Goal: Task Accomplishment & Management: Use online tool/utility

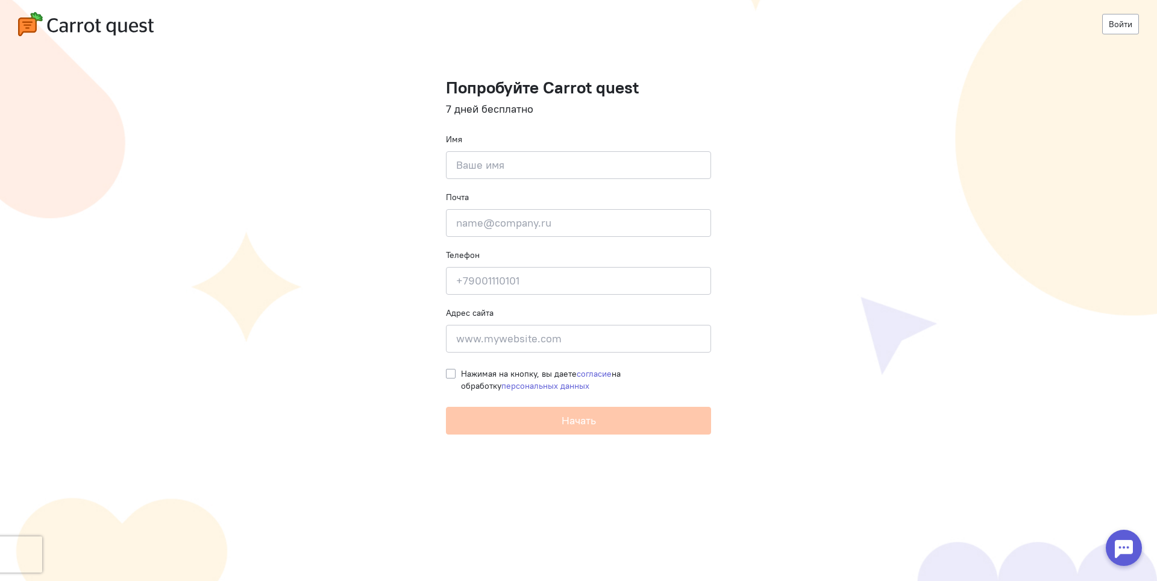
click at [581, 194] on div "Почта Введите почту" at bounding box center [578, 214] width 265 height 46
click at [586, 177] on input at bounding box center [578, 165] width 265 height 28
type input "Максим"
click at [469, 226] on input "email" at bounding box center [578, 223] width 265 height 28
type input "m.talnikov@mail.ru"
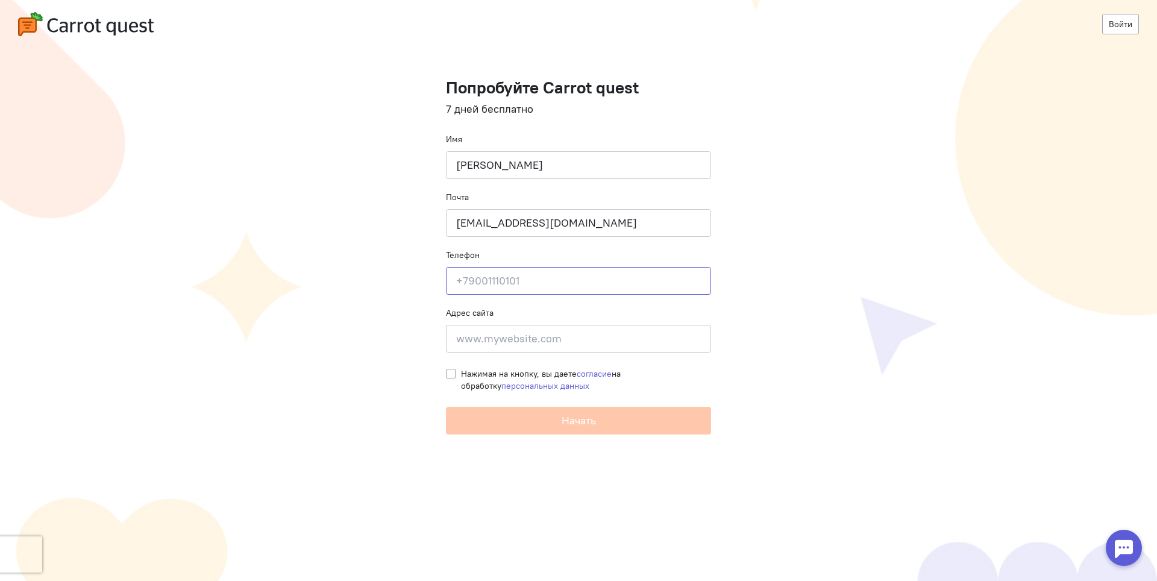
type input "+79950605570"
type input "Новосибирск - Семьи шамшиных 90/5, кв 418"
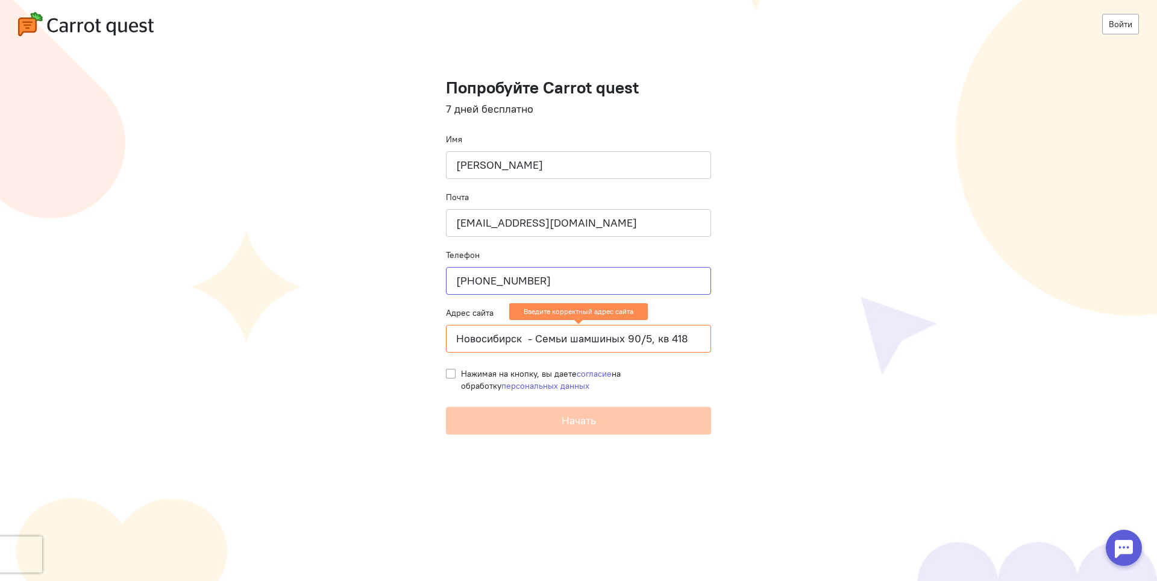
drag, startPoint x: 551, startPoint y: 274, endPoint x: 460, endPoint y: 271, distance: 91.1
click at [460, 271] on input "+79950605570" at bounding box center [578, 281] width 265 height 28
type input "+79231094827"
drag, startPoint x: 455, startPoint y: 340, endPoint x: 787, endPoint y: 339, distance: 332.1
click at [787, 339] on cq-registration "Войти Попробуйте Carrot quest 7 дней бесплатно Имя Максим Почта m.talnikov@mail…" at bounding box center [578, 290] width 1157 height 581
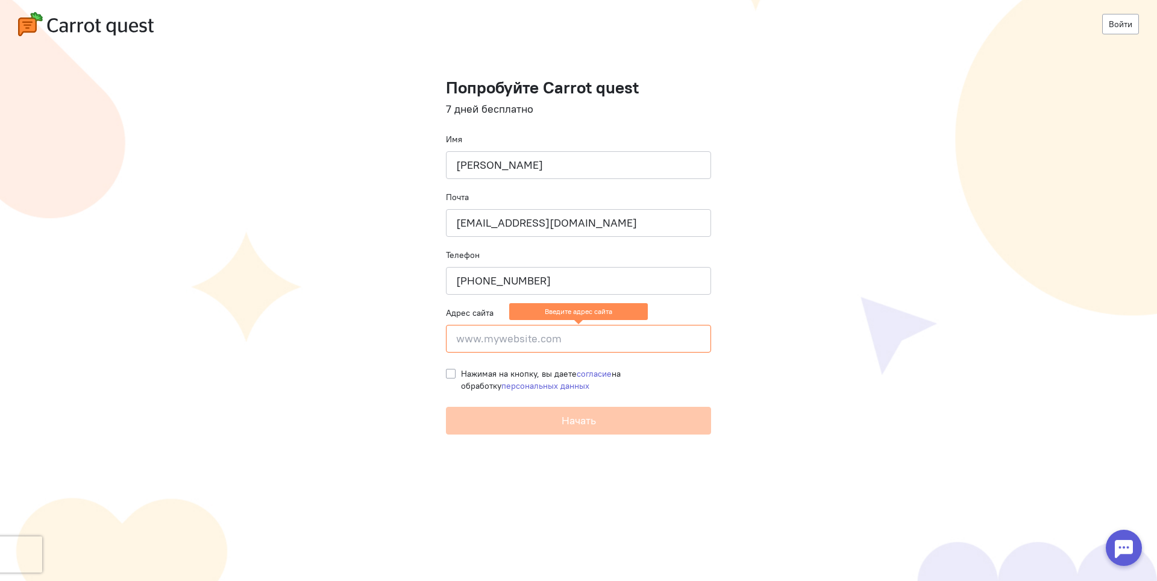
paste input "https://franchise.mokryinos.ru/?utm_source=inmag"
type input "https://franchise.mokryinos.ru/?utm_source=inmag"
click at [444, 373] on cq-registration "Войти Попробуйте Carrot quest 7 дней бесплатно Имя Максим Почта m.talnikov@mail…" at bounding box center [578, 290] width 1157 height 581
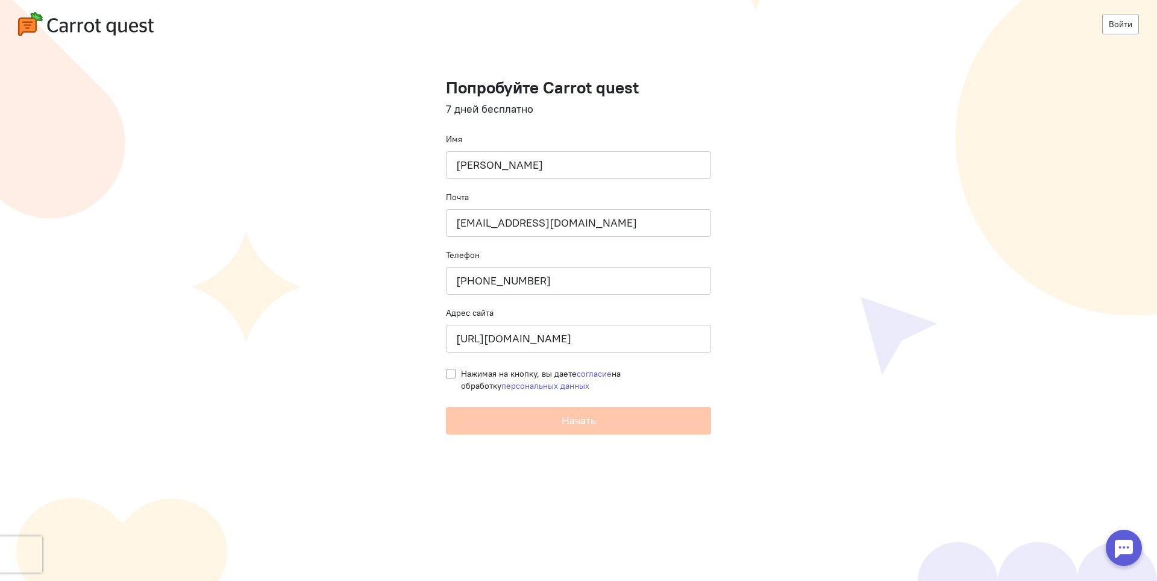
click at [461, 373] on label "Нажимая на кнопку, вы даете согласие на обработку персональных данных" at bounding box center [586, 380] width 250 height 24
click at [449, 373] on input "Нажимая на кнопку, вы даете согласие на обработку персональных данных" at bounding box center [451, 373] width 10 height 11
checkbox input "true"
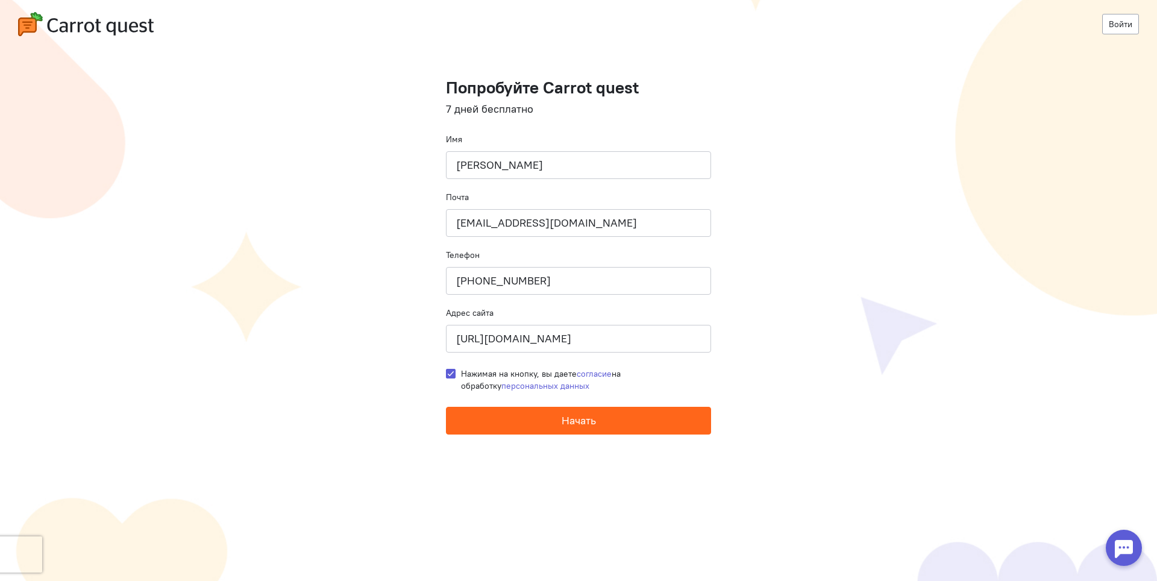
click at [483, 421] on button "Начать" at bounding box center [578, 421] width 265 height 28
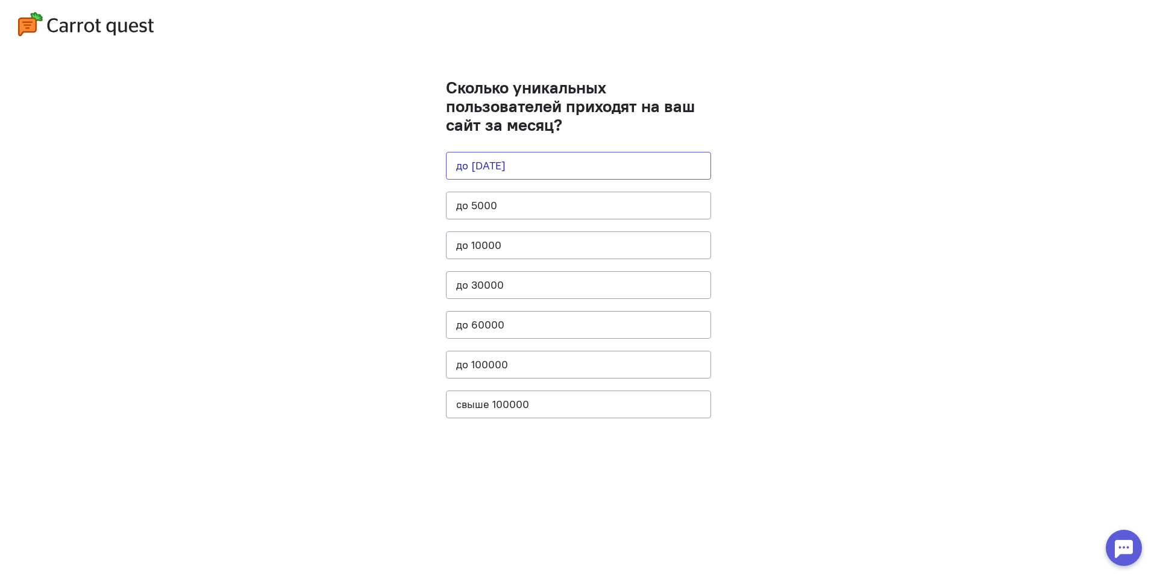
click at [538, 169] on button "до [DATE]" at bounding box center [578, 166] width 265 height 28
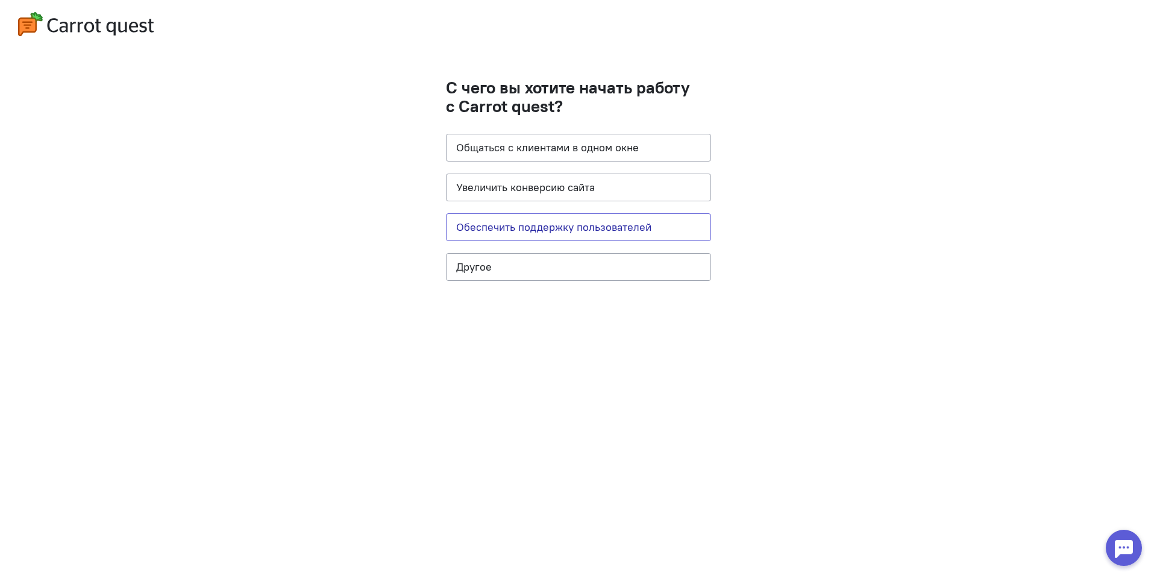
click at [637, 225] on button "Обеспечить поддержку пользователей" at bounding box center [578, 227] width 265 height 28
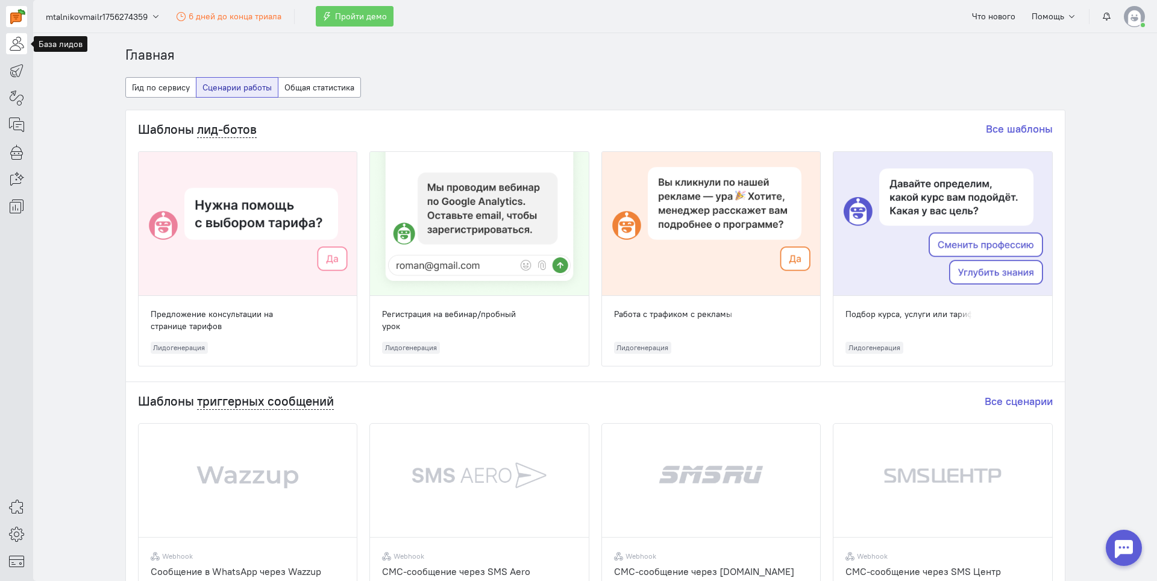
click at [22, 43] on icon at bounding box center [16, 43] width 15 height 14
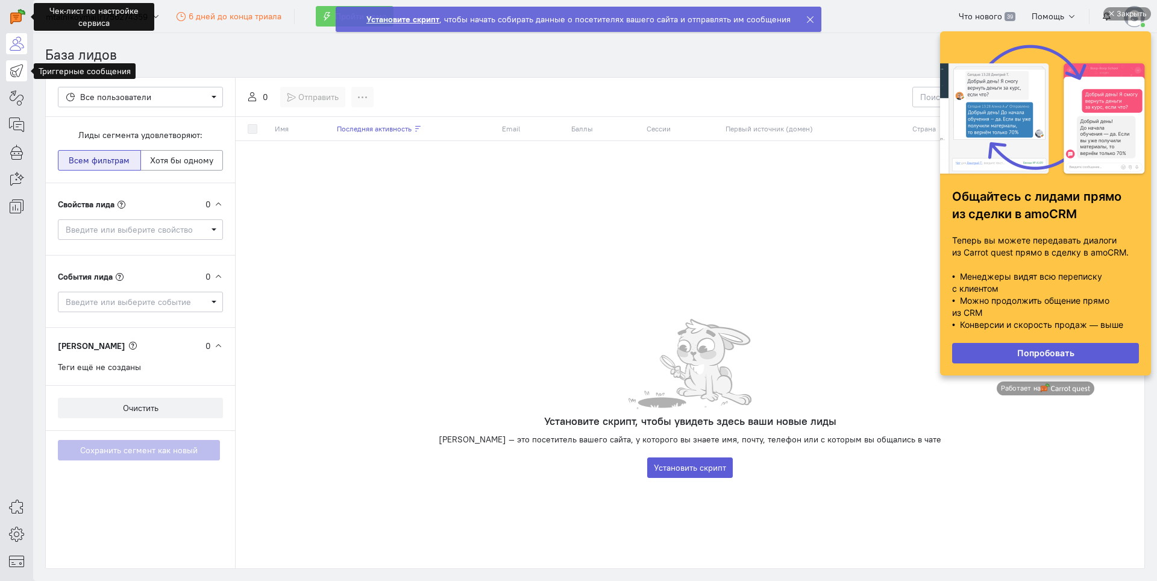
click at [8, 63] on link at bounding box center [16, 70] width 21 height 21
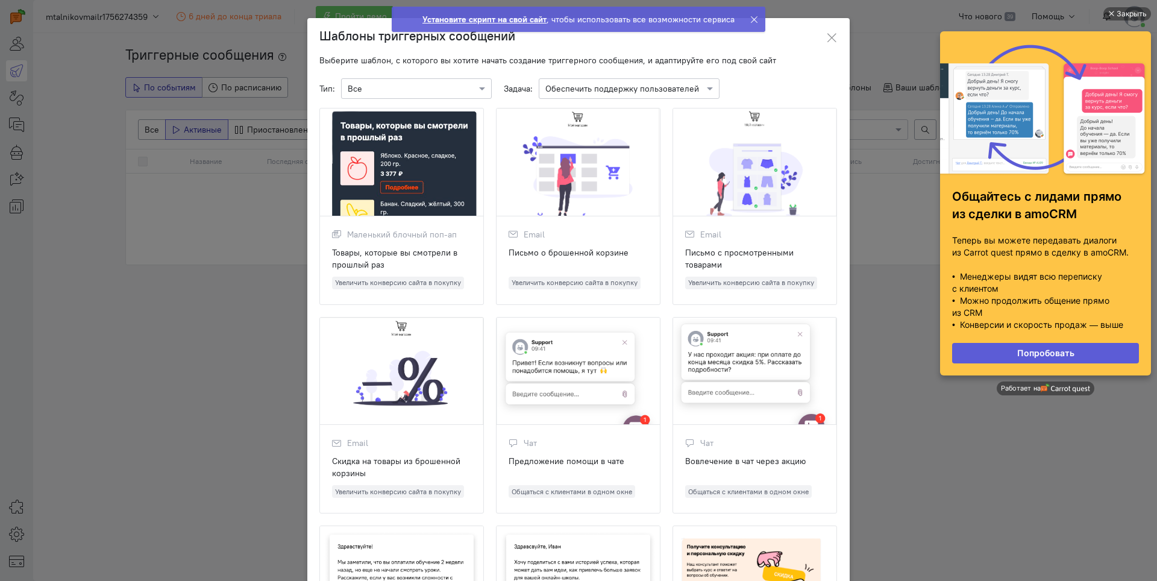
click at [160, 321] on ngb-modal-window "Шаблоны триггерных сообщений Выберите шаблон, с которого вы хотите начать созда…" at bounding box center [578, 290] width 1157 height 581
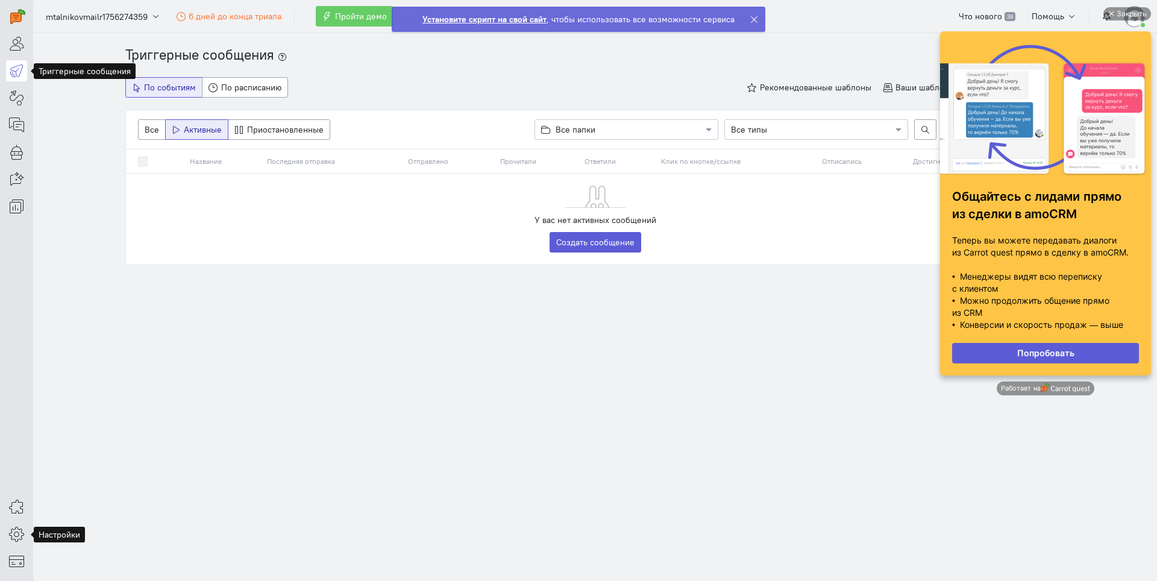
click at [5, 543] on div "Общие настройки Моя база знаний Сбор данных о посетителях Управление командой Н…" at bounding box center [16, 534] width 33 height 75
click at [27, 534] on div "Общие настройки Моя база знаний Сбор данных о посетителях Управление командой Н…" at bounding box center [16, 534] width 33 height 75
click at [25, 534] on link at bounding box center [16, 534] width 21 height 21
click at [29, 183] on div at bounding box center [16, 108] width 33 height 217
click at [7, 165] on div at bounding box center [16, 108] width 33 height 217
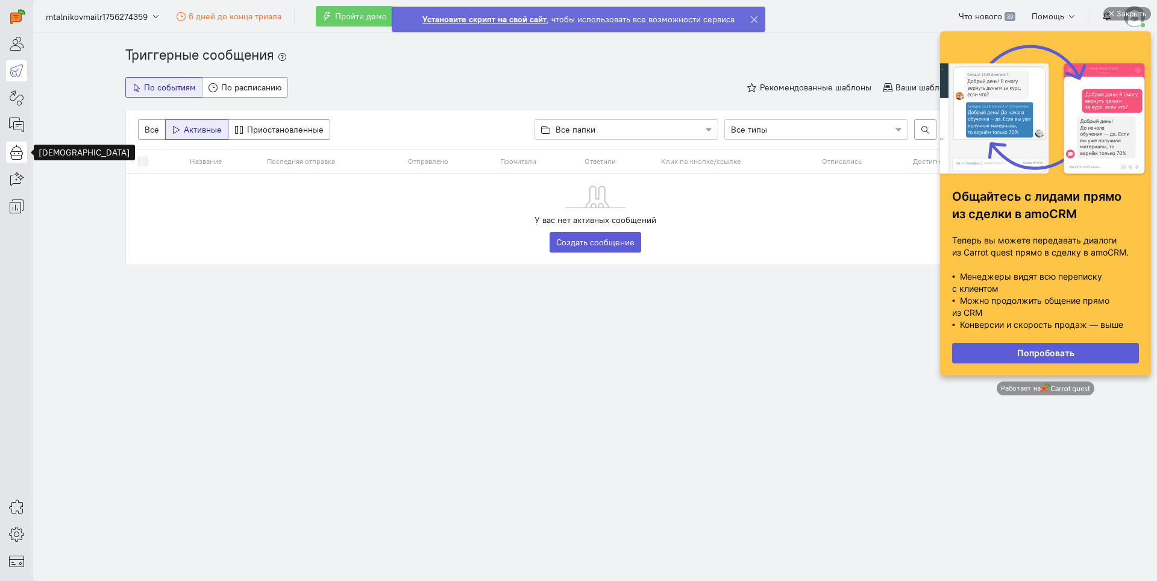
click at [14, 145] on icon at bounding box center [16, 152] width 15 height 14
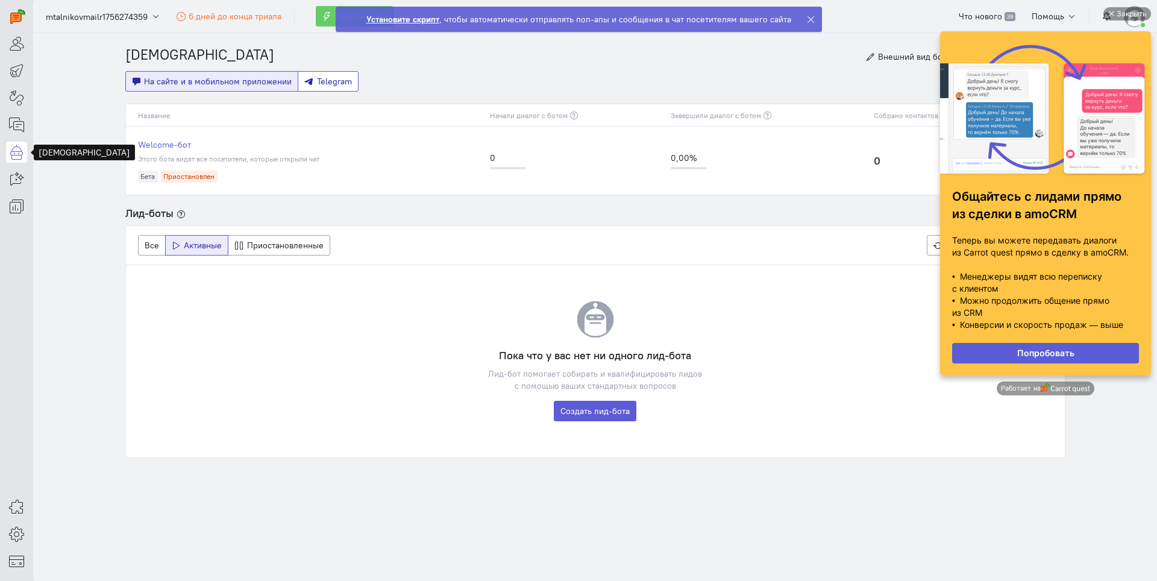
click at [319, 87] on button "Telegram" at bounding box center [328, 81] width 61 height 20
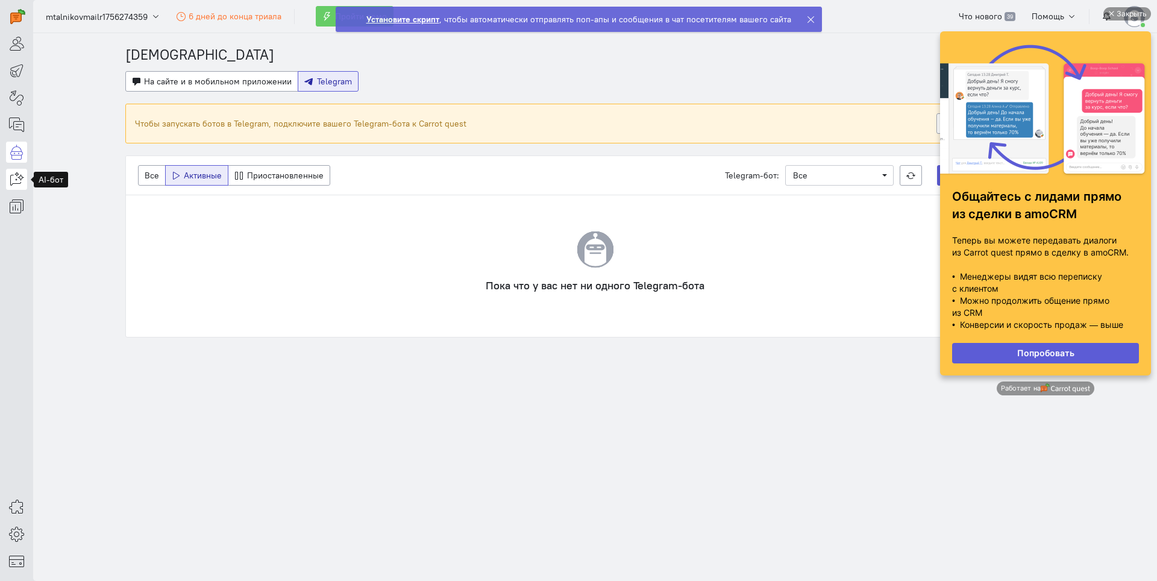
click at [25, 175] on link at bounding box center [16, 179] width 21 height 21
click at [1130, 8] on div "Закрыть" at bounding box center [1132, 13] width 30 height 13
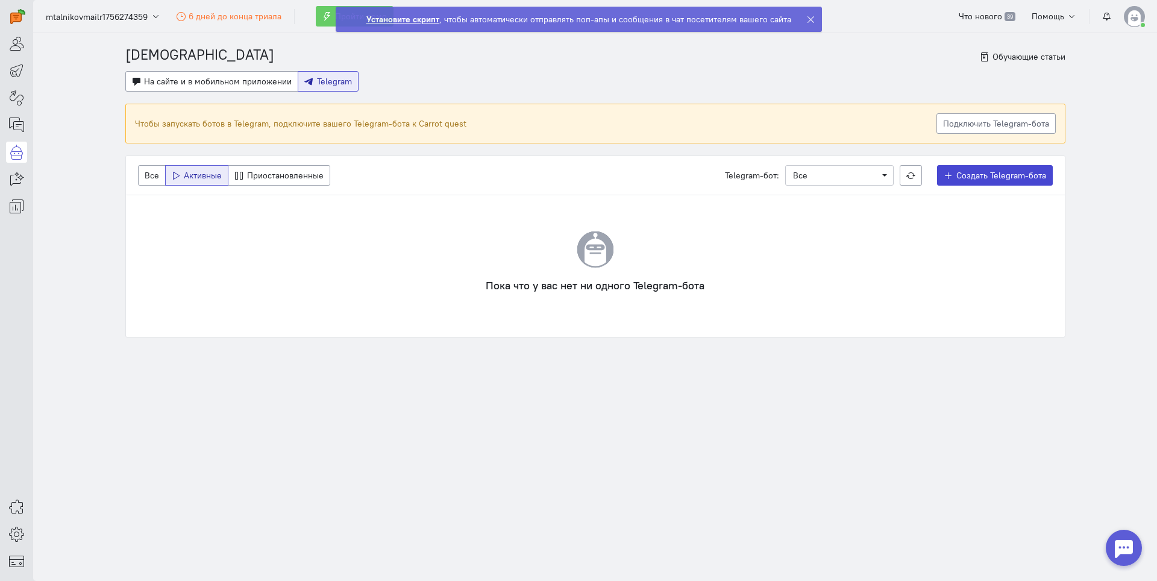
click at [1028, 180] on span "Создать Telegram-бота" at bounding box center [1002, 175] width 90 height 11
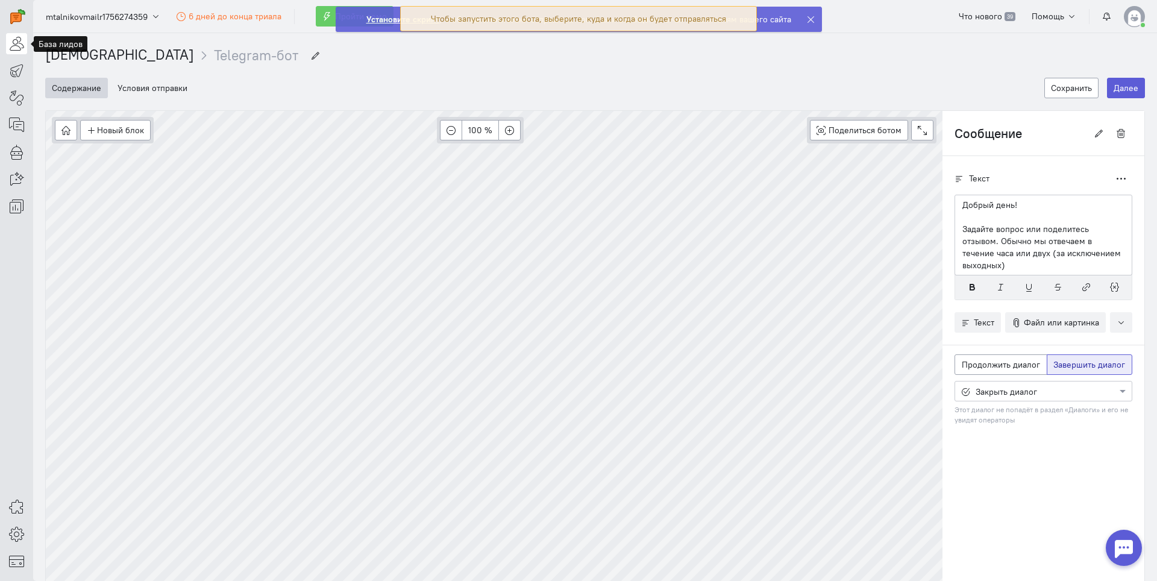
click at [8, 49] on link at bounding box center [16, 43] width 21 height 21
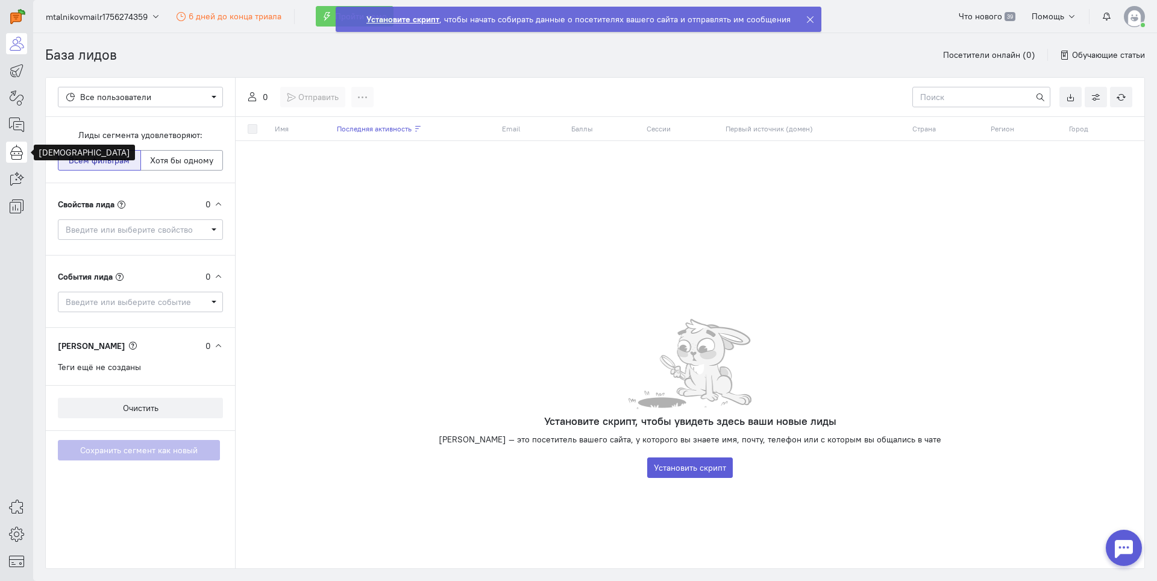
click at [16, 152] on icon at bounding box center [16, 152] width 15 height 14
